Goal: Information Seeking & Learning: Learn about a topic

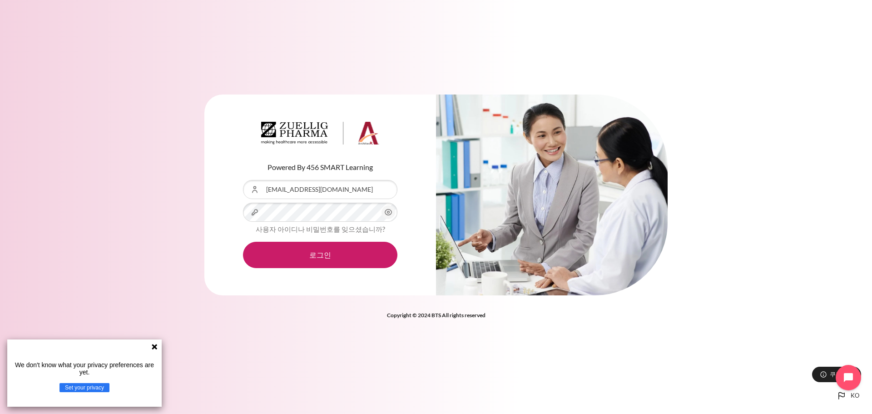
click at [152, 348] on icon at bounding box center [154, 346] width 7 height 7
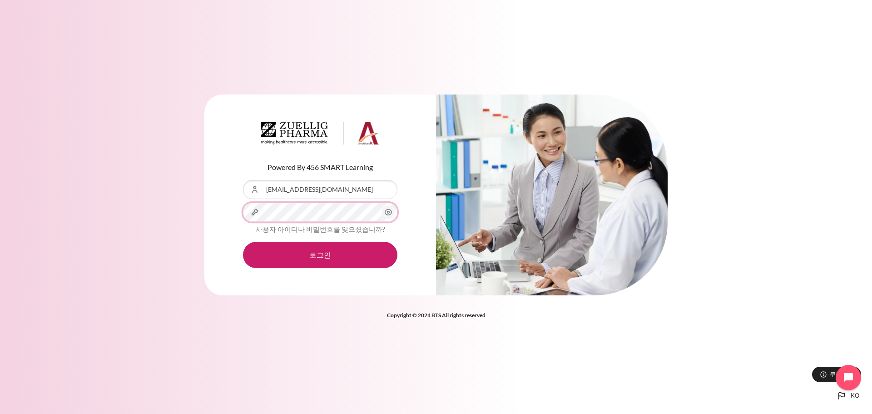
click at [243, 242] on button "로그인" at bounding box center [320, 255] width 154 height 26
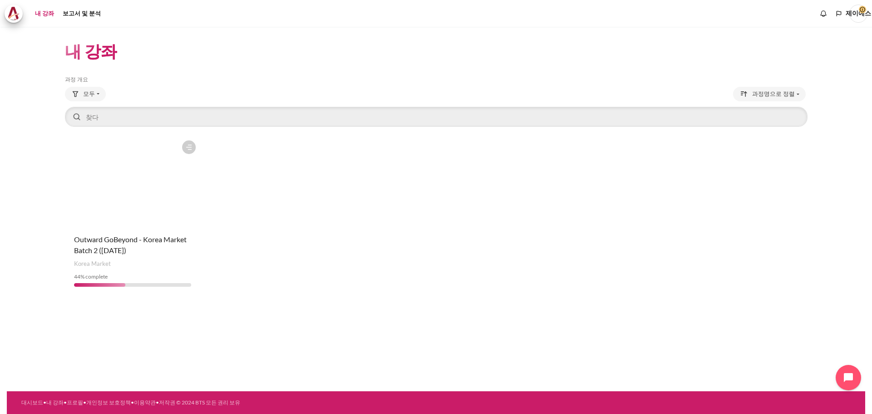
click at [132, 230] on div "Course is starred Actions for course Outward GoBeyond - Korea Market Batch 2 (S…" at bounding box center [132, 215] width 135 height 158
click at [174, 223] on figure "콘텐츠" at bounding box center [132, 181] width 135 height 91
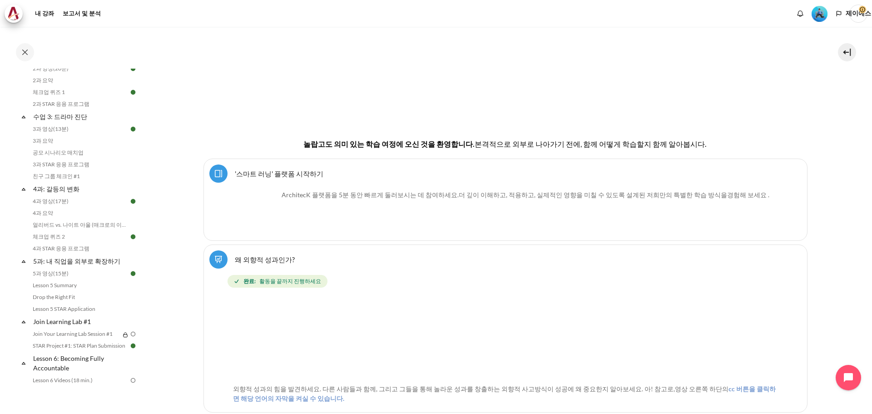
scroll to position [363, 0]
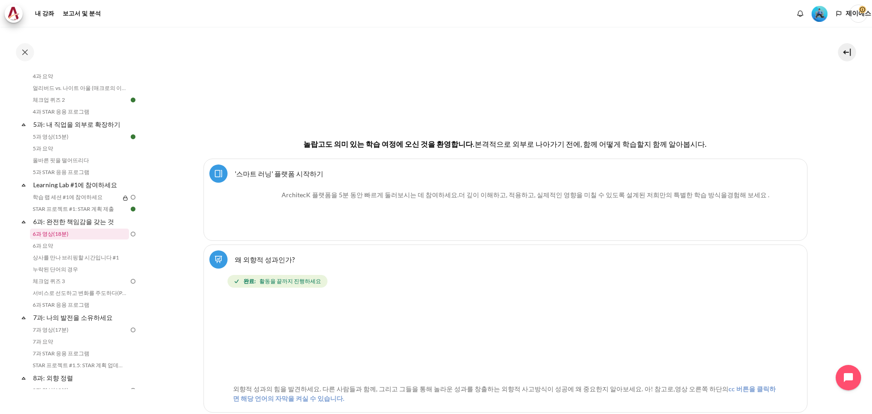
click at [81, 237] on link "6과 영상(18분)" at bounding box center [79, 233] width 99 height 11
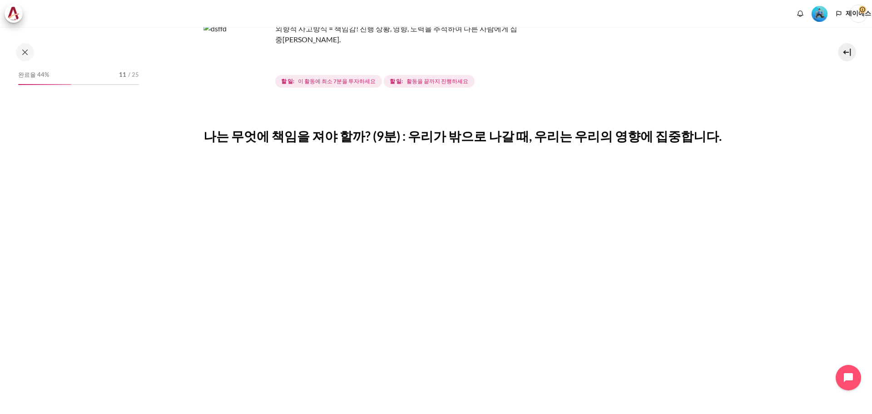
scroll to position [182, 0]
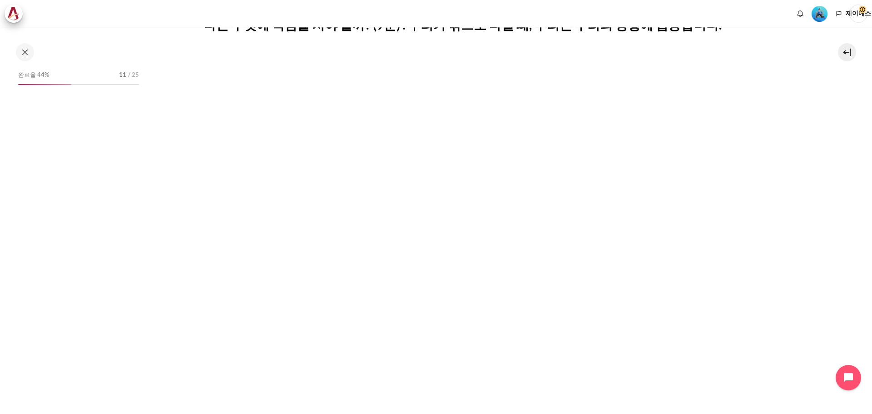
click at [214, 392] on p "콘텐츠" at bounding box center [505, 397] width 604 height 11
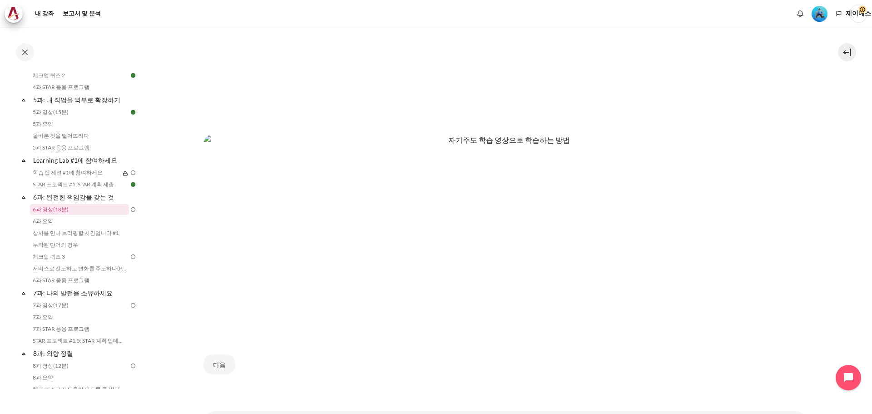
scroll to position [495, 0]
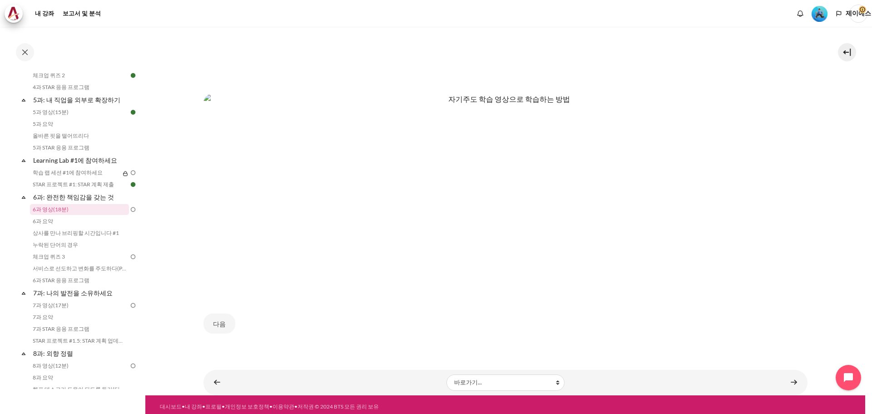
drag, startPoint x: 224, startPoint y: 321, endPoint x: 446, endPoint y: 311, distance: 221.4
click at [446, 311] on div "다음" at bounding box center [505, 323] width 604 height 38
click at [221, 320] on font "다음" at bounding box center [219, 324] width 13 height 8
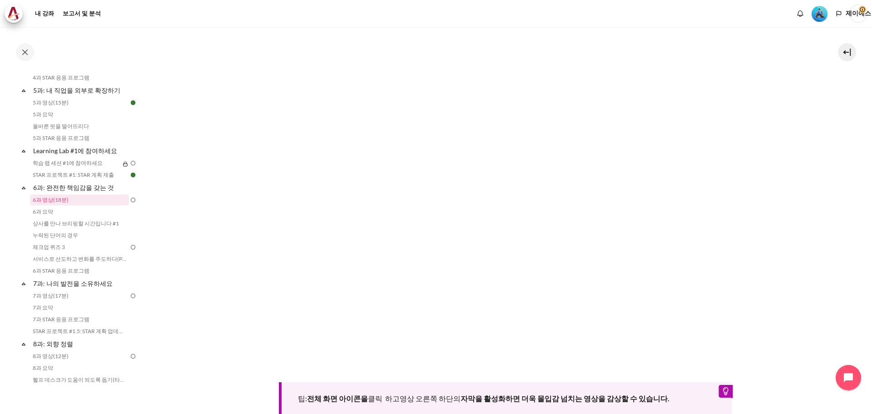
scroll to position [388, 0]
